Goal: Task Accomplishment & Management: Check status

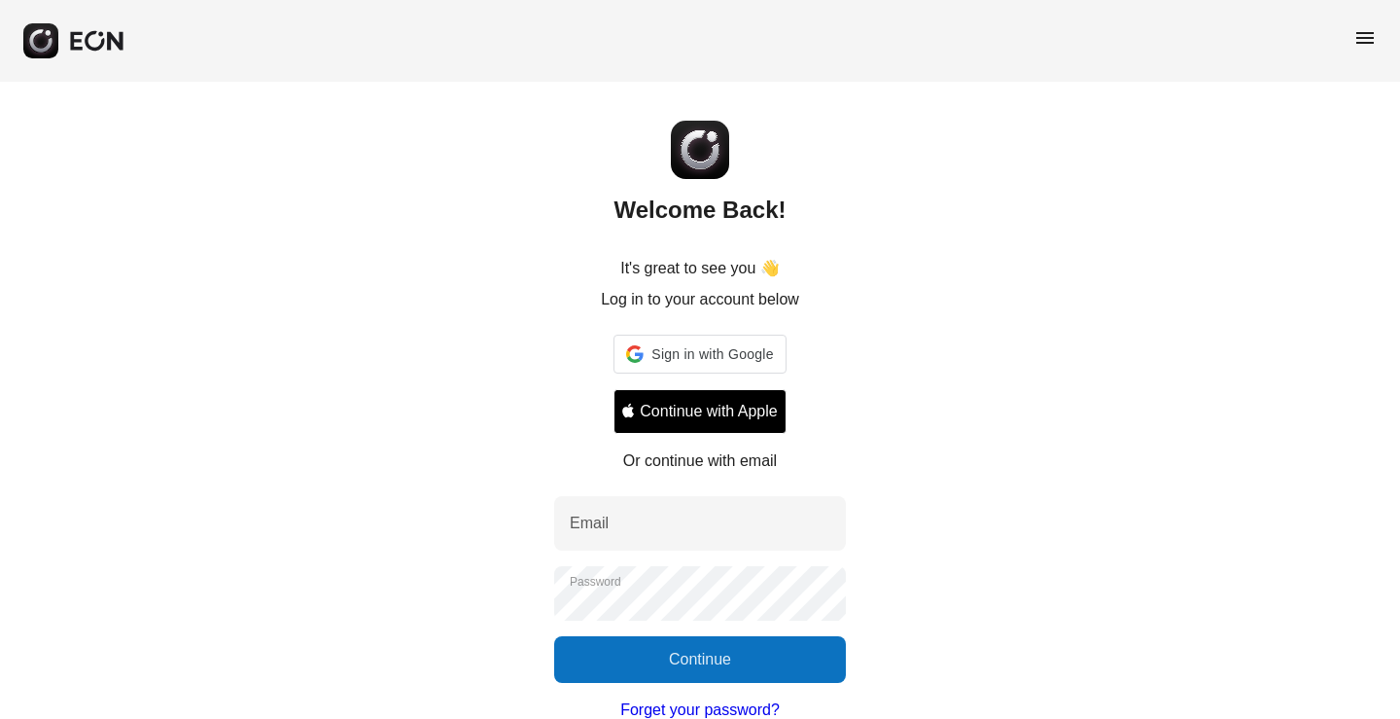
click at [1365, 50] on div "menu" at bounding box center [1365, 41] width 23 height 30
click at [1360, 40] on span "menu" at bounding box center [1365, 37] width 23 height 23
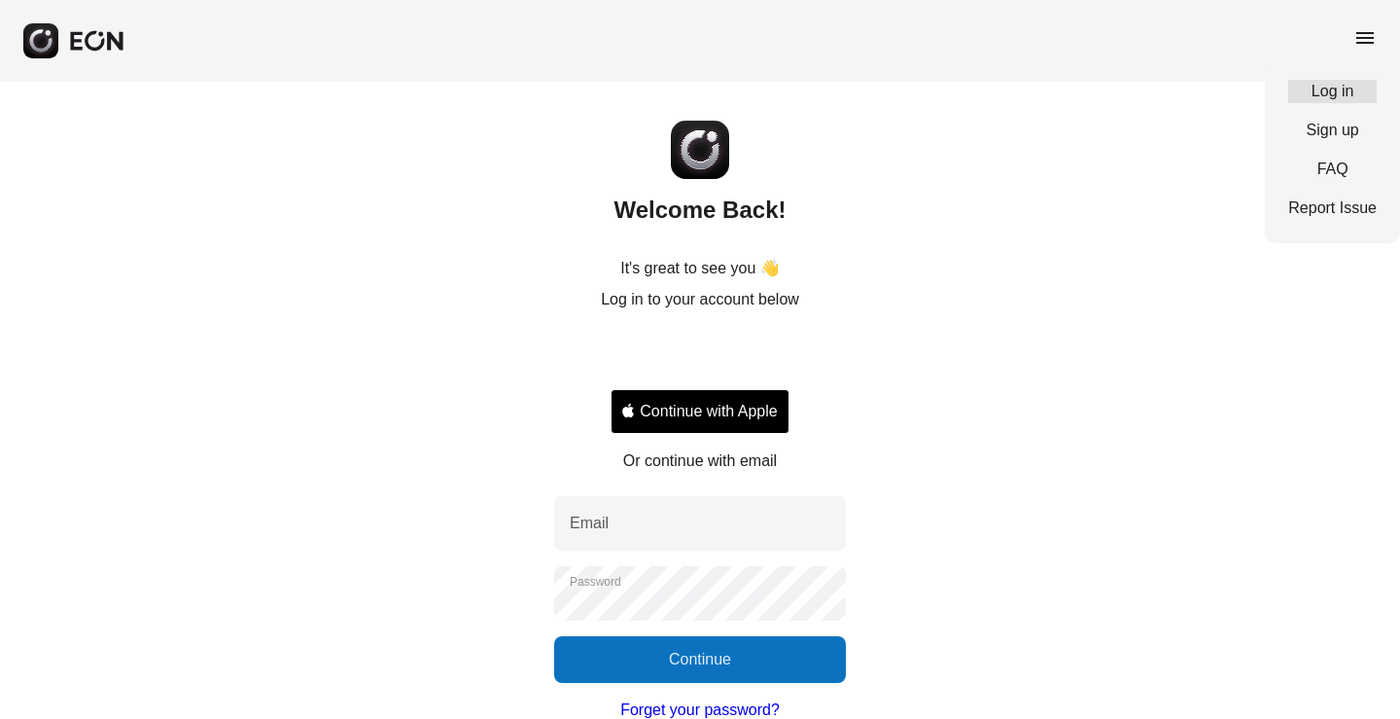
click at [1322, 95] on link "Log in" at bounding box center [1332, 91] width 88 height 23
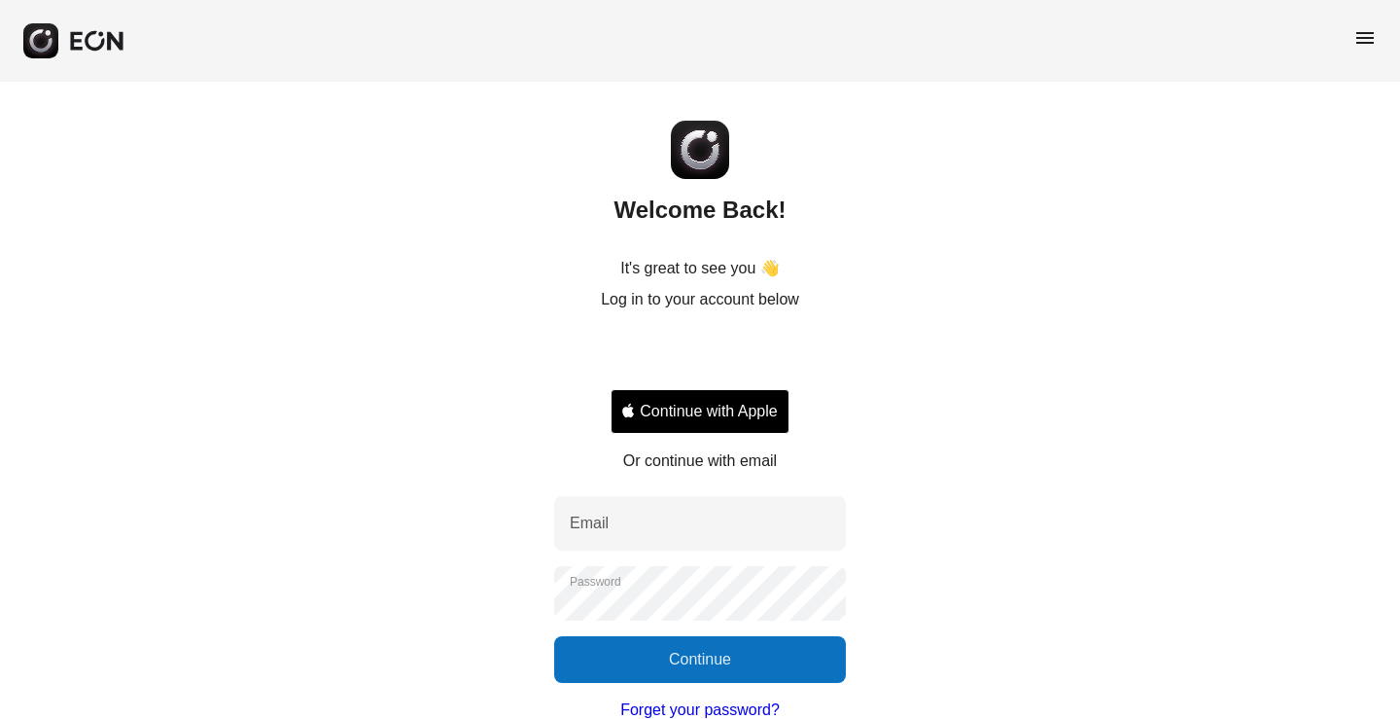
type input "**********"
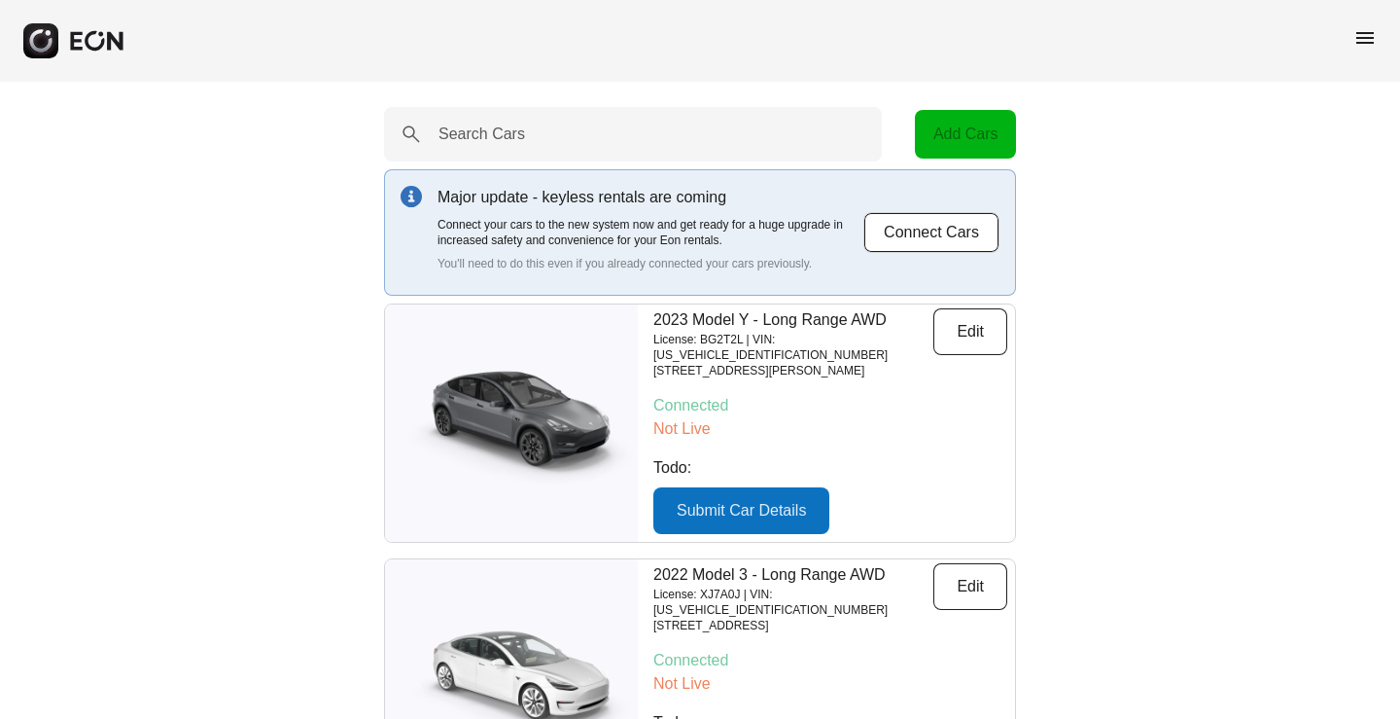
click at [1368, 47] on span "menu" at bounding box center [1365, 37] width 23 height 23
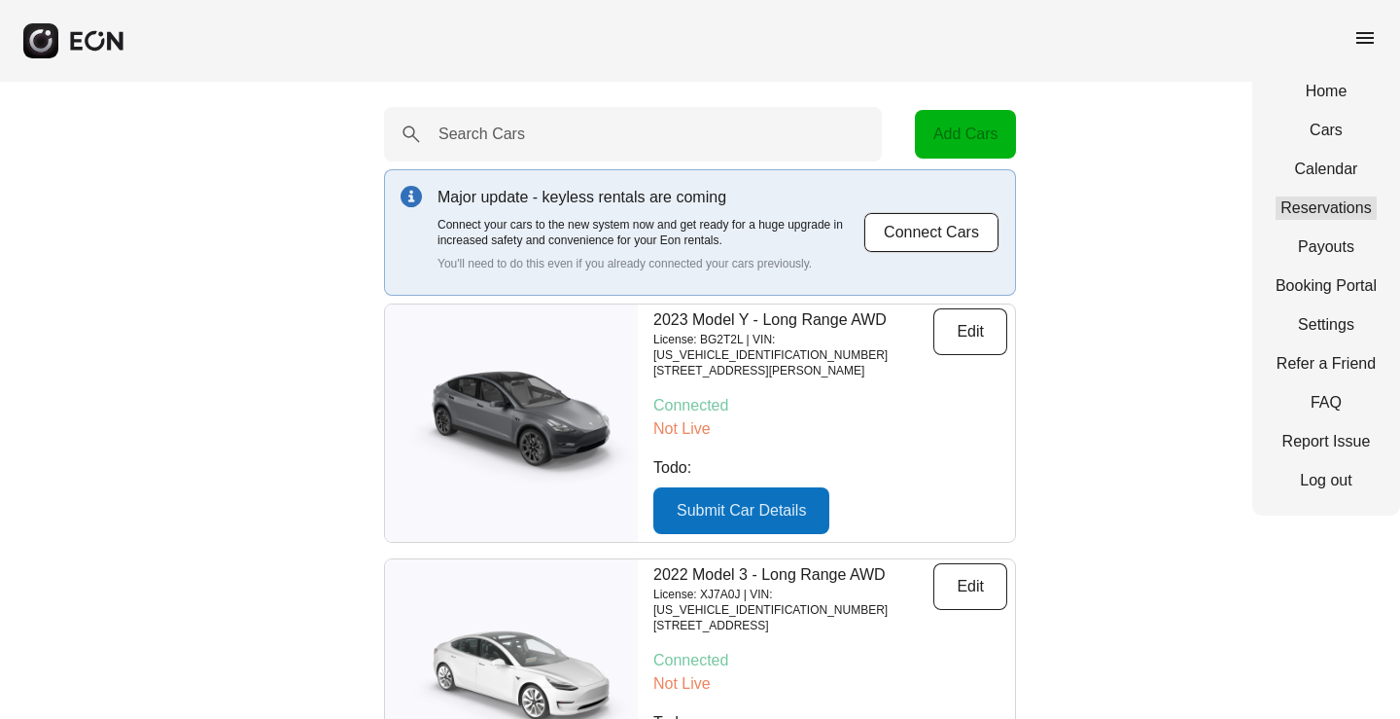
click at [1315, 207] on link "Reservations" at bounding box center [1326, 207] width 101 height 23
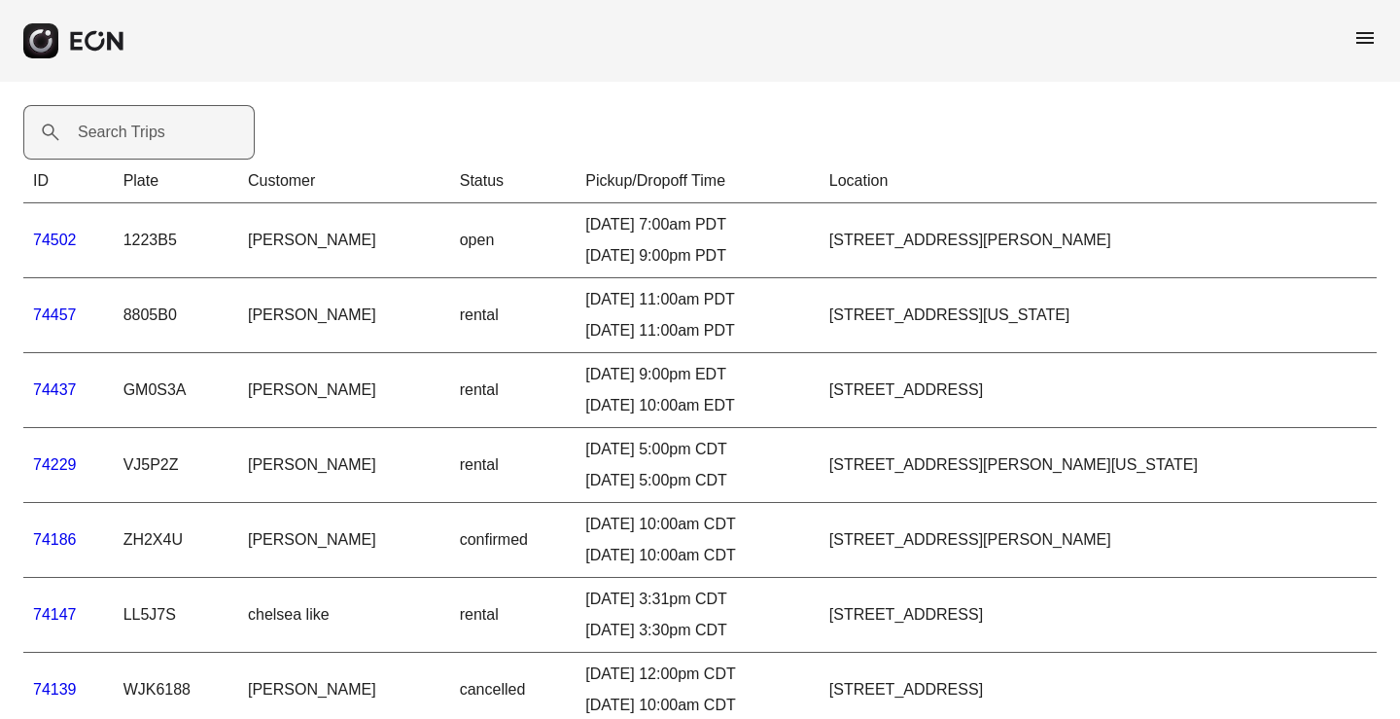
click at [110, 136] on label "Search Trips" at bounding box center [122, 132] width 88 height 23
click at [110, 136] on Trips "Search Trips" at bounding box center [138, 132] width 231 height 54
paste Trips "*****"
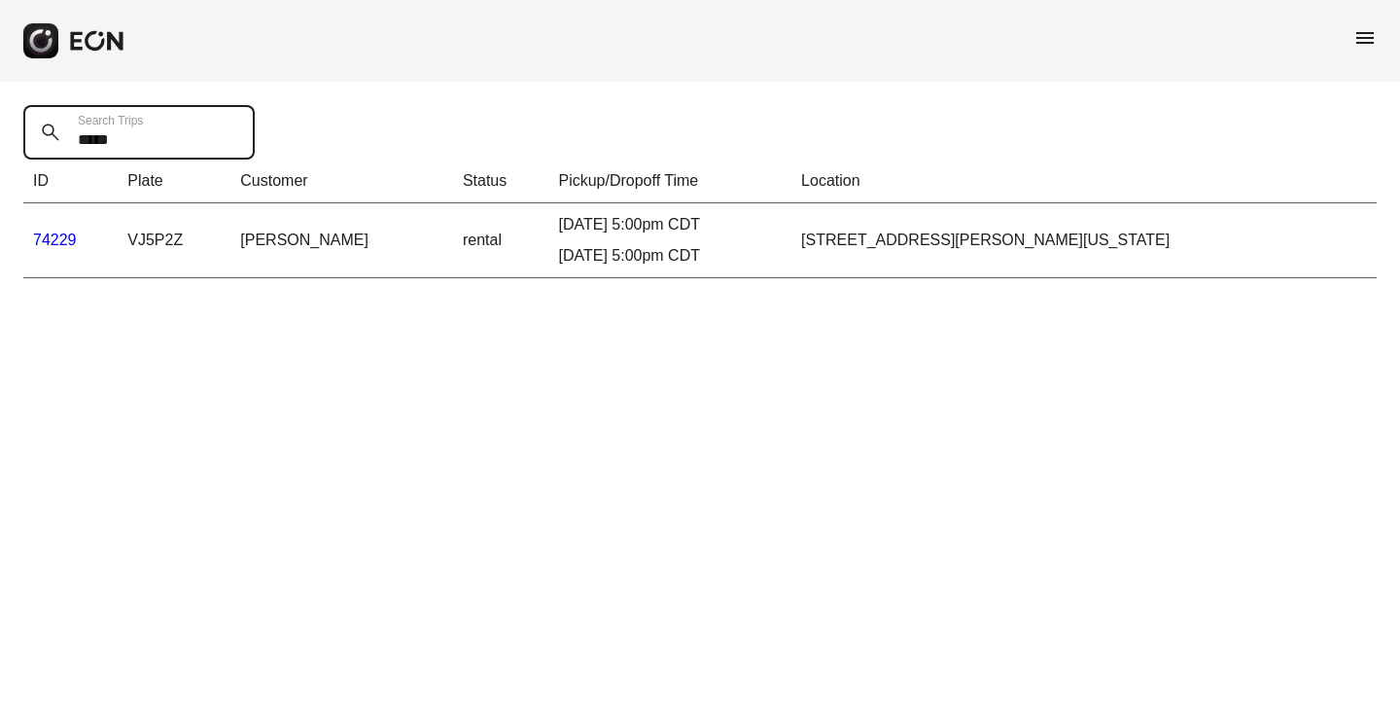
type Trips "*****"
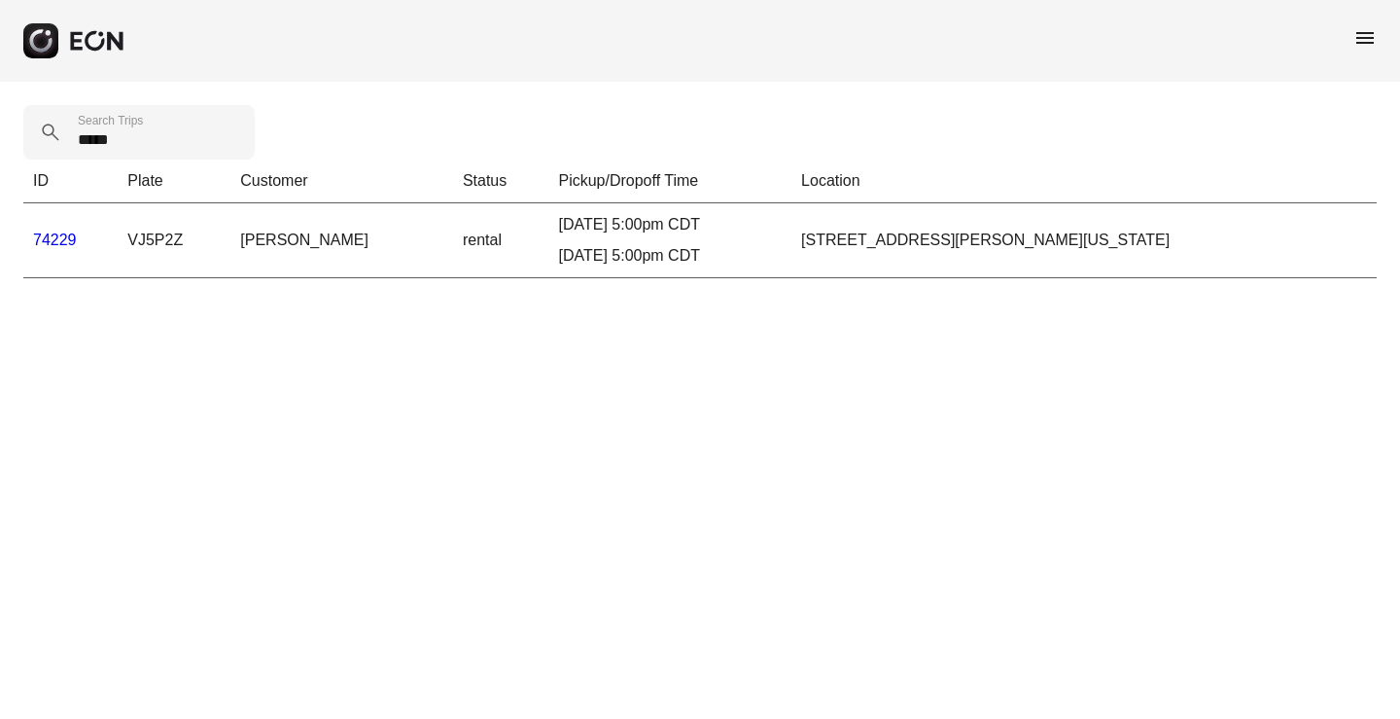
drag, startPoint x: 528, startPoint y: 393, endPoint x: 547, endPoint y: 393, distance: 19.4
click at [529, 301] on html "menu ***** Search Trips ID Plate Customer Status Pickup/Dropoff Time Location 7…" at bounding box center [700, 150] width 1400 height 301
drag, startPoint x: 246, startPoint y: 234, endPoint x: 368, endPoint y: 231, distance: 121.6
click at [368, 231] on td "[PERSON_NAME]" at bounding box center [341, 240] width 223 height 75
copy td "[PERSON_NAME]"
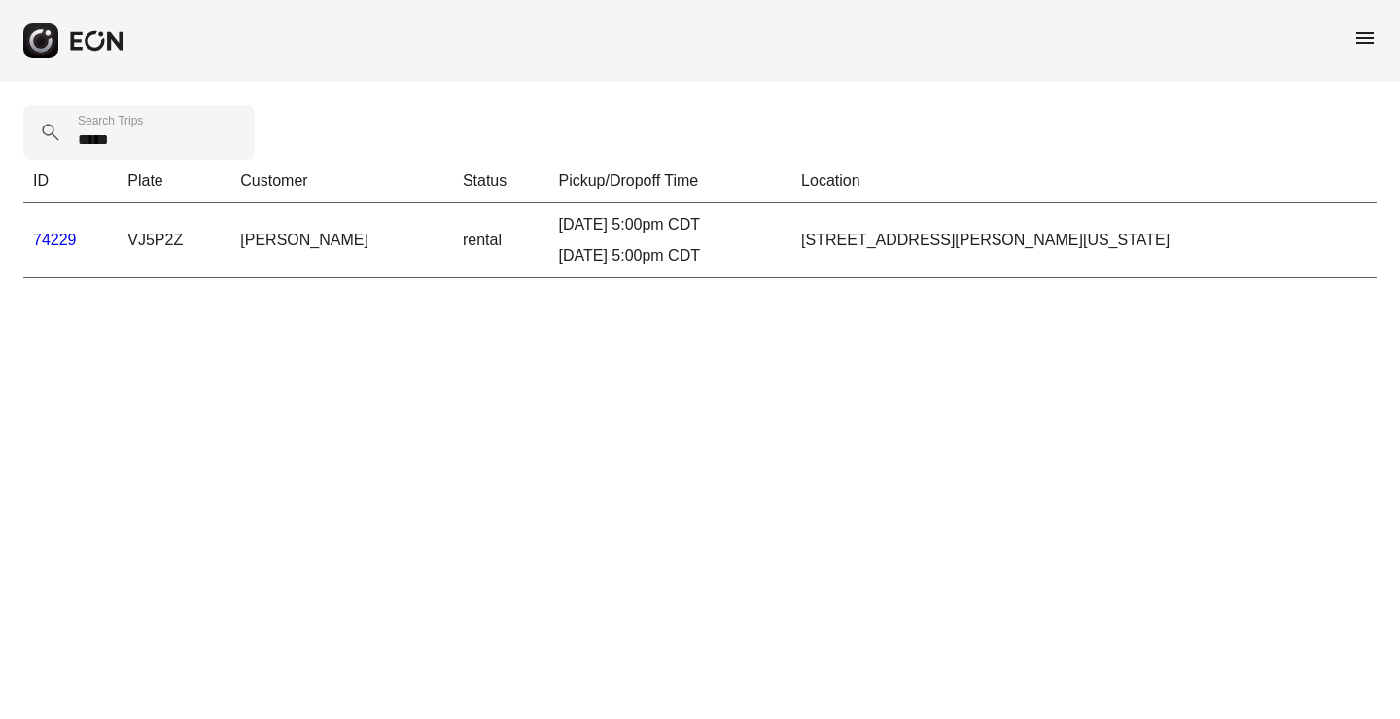
drag, startPoint x: 370, startPoint y: 246, endPoint x: 376, endPoint y: 255, distance: 10.5
click at [370, 246] on td "[PERSON_NAME]" at bounding box center [341, 240] width 223 height 75
click at [302, 242] on td "[PERSON_NAME]" at bounding box center [341, 240] width 223 height 75
click at [48, 240] on link "74229" at bounding box center [55, 239] width 44 height 17
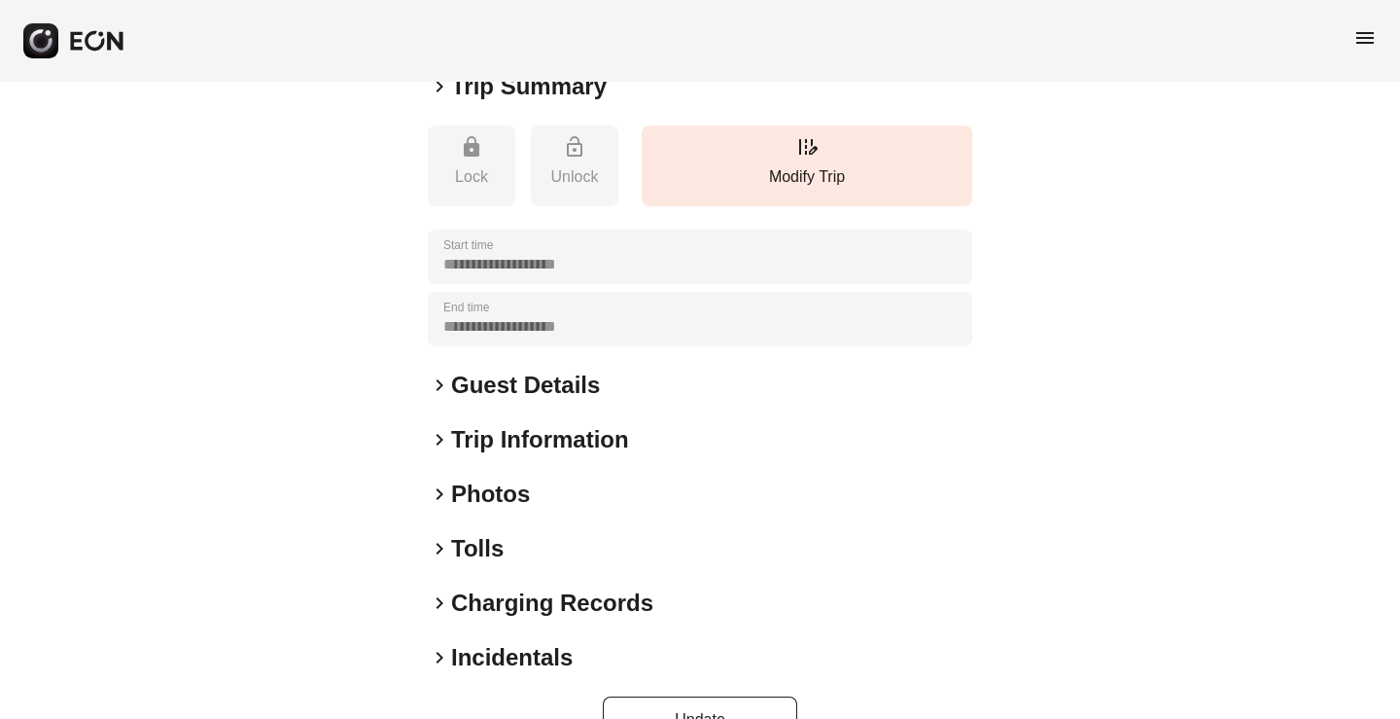
scroll to position [252, 0]
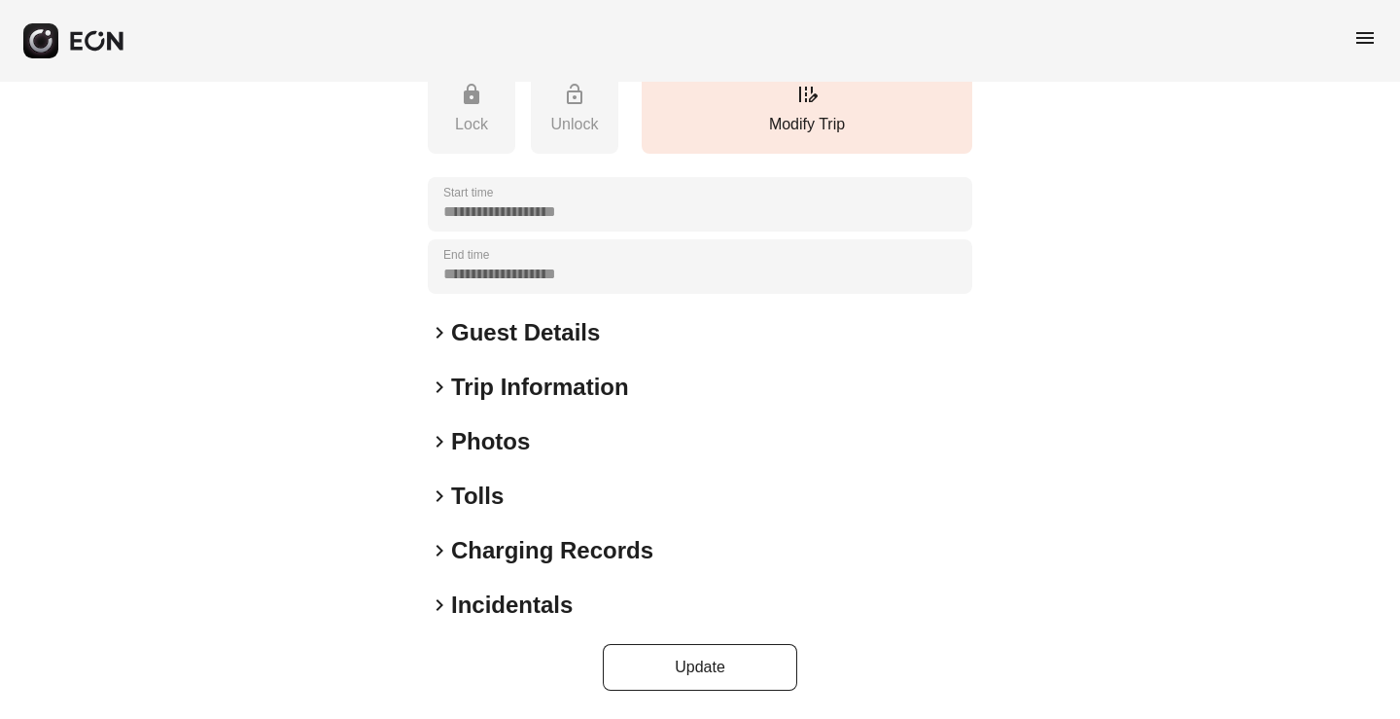
click at [447, 328] on span "keyboard_arrow_right" at bounding box center [439, 332] width 23 height 23
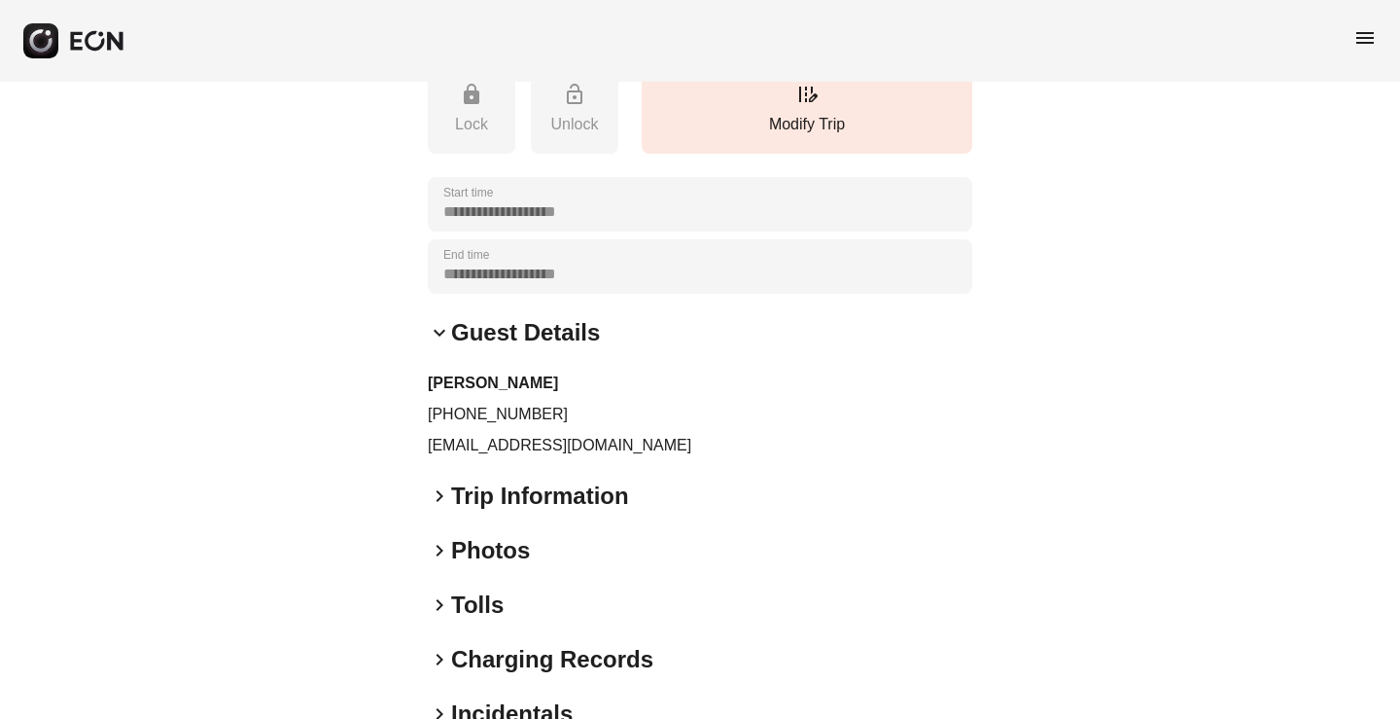
click at [530, 440] on p "[EMAIL_ADDRESS][DOMAIN_NAME]" at bounding box center [700, 445] width 545 height 23
copy div "[EMAIL_ADDRESS][DOMAIN_NAME] keyboard_arrow_right"
drag, startPoint x: 539, startPoint y: 406, endPoint x: 428, endPoint y: 409, distance: 110.9
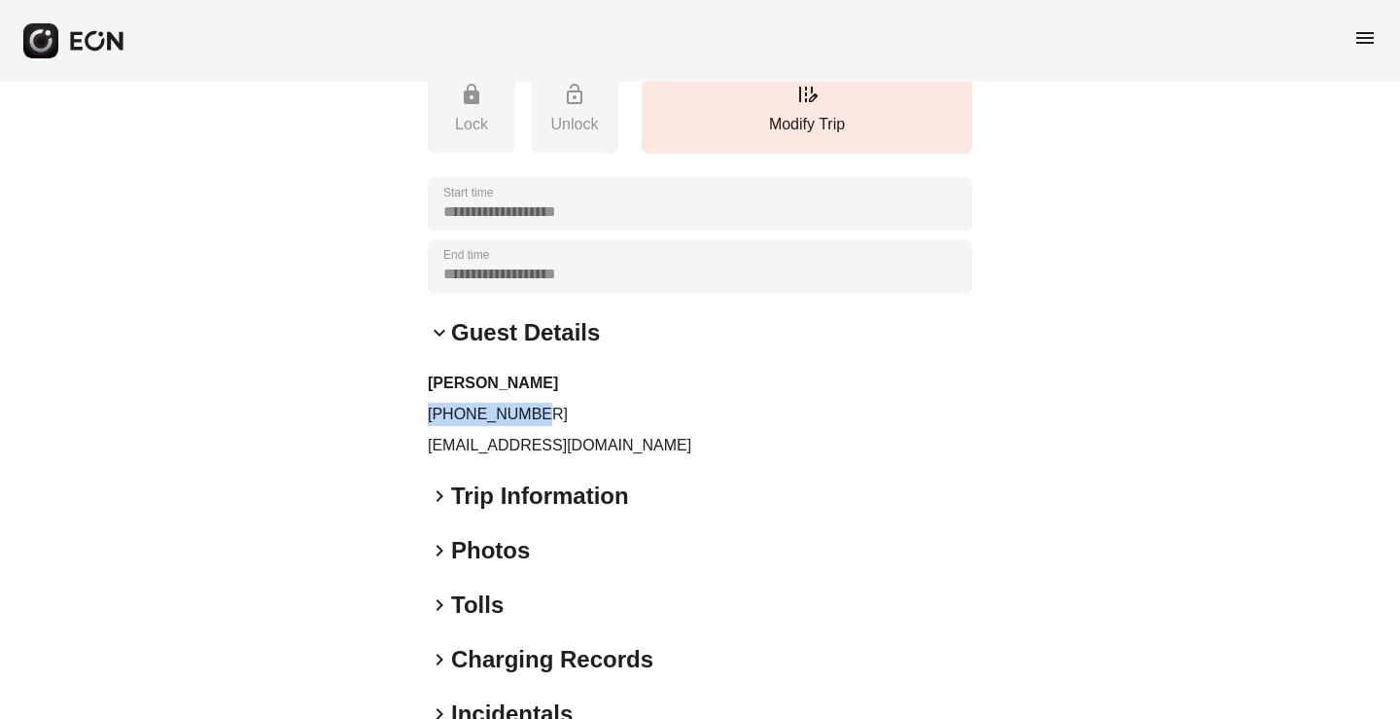
click at [428, 409] on p "[PHONE_NUMBER]" at bounding box center [700, 414] width 545 height 23
copy p "[PHONE_NUMBER]"
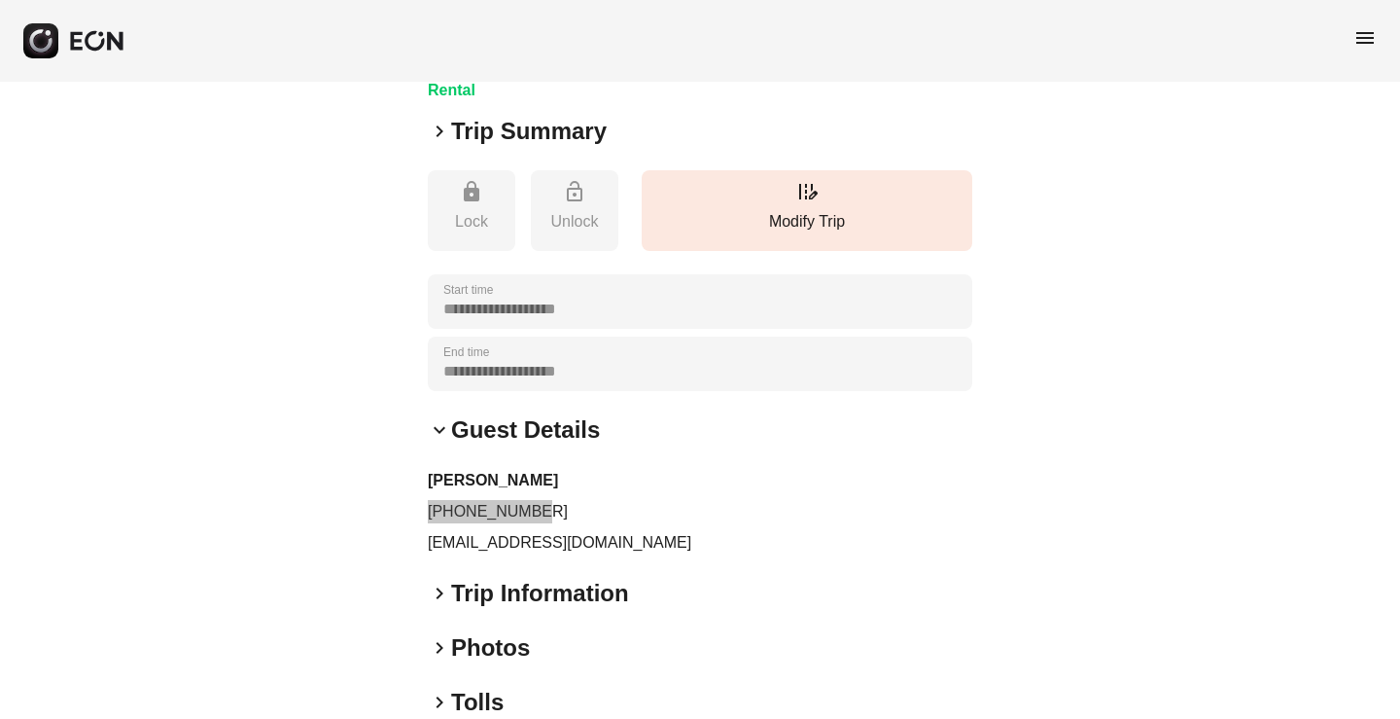
scroll to position [0, 0]
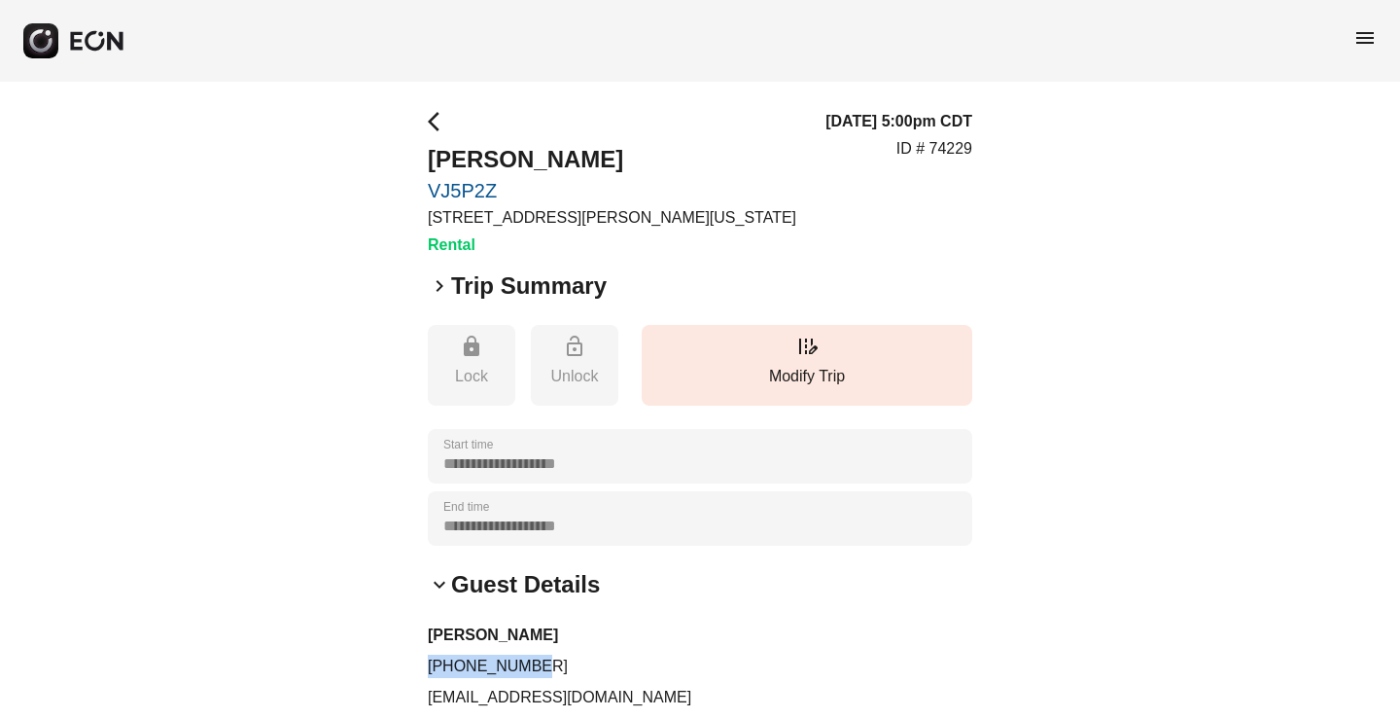
click at [437, 110] on span "arrow_back_ios" at bounding box center [439, 121] width 23 height 23
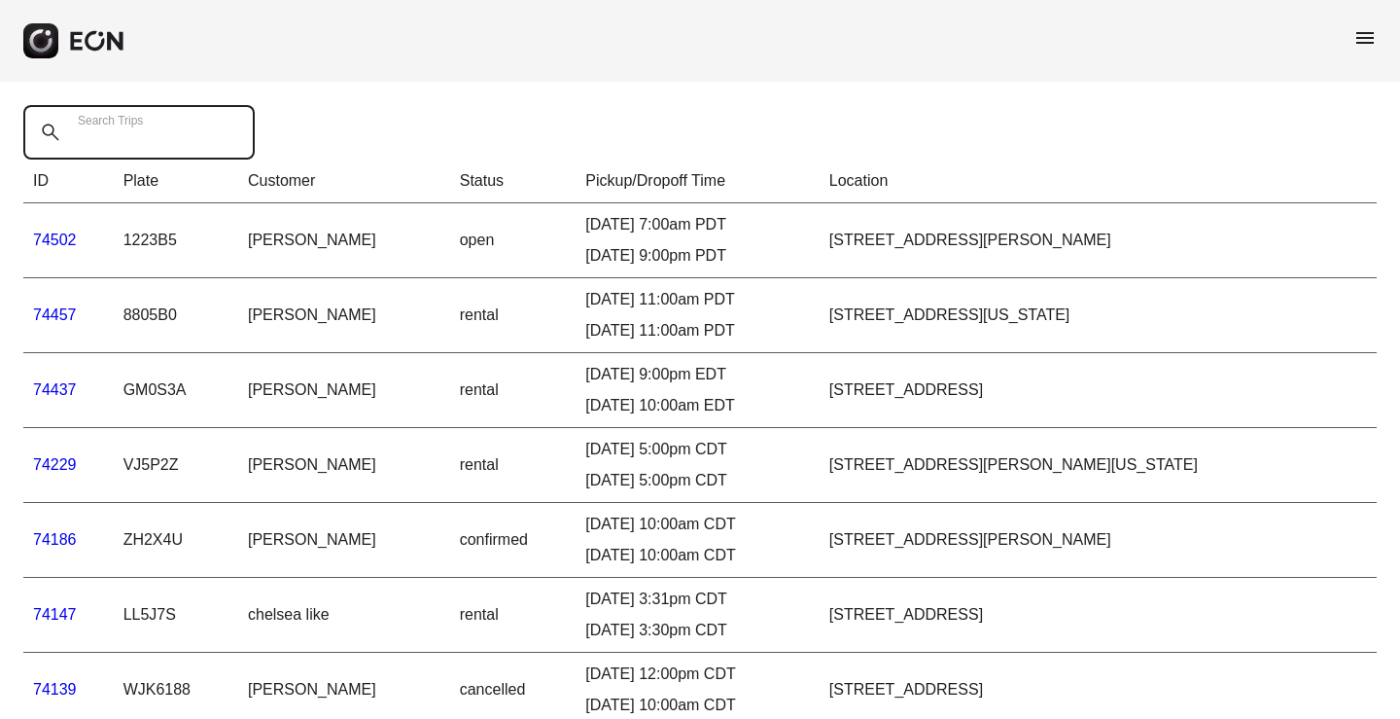
click at [207, 129] on Trips "Search Trips" at bounding box center [138, 132] width 231 height 54
paste Trips "*****"
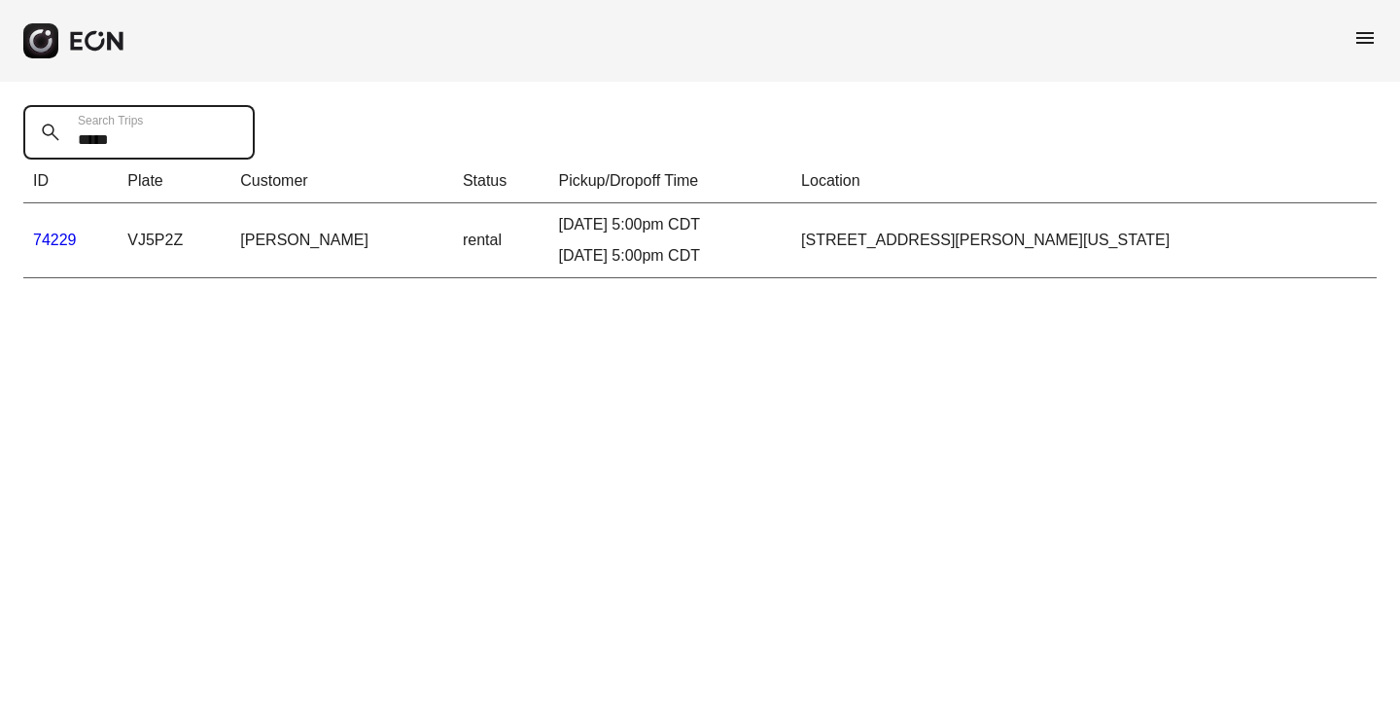
type Trips "*****"
